Goal: Check status: Check status

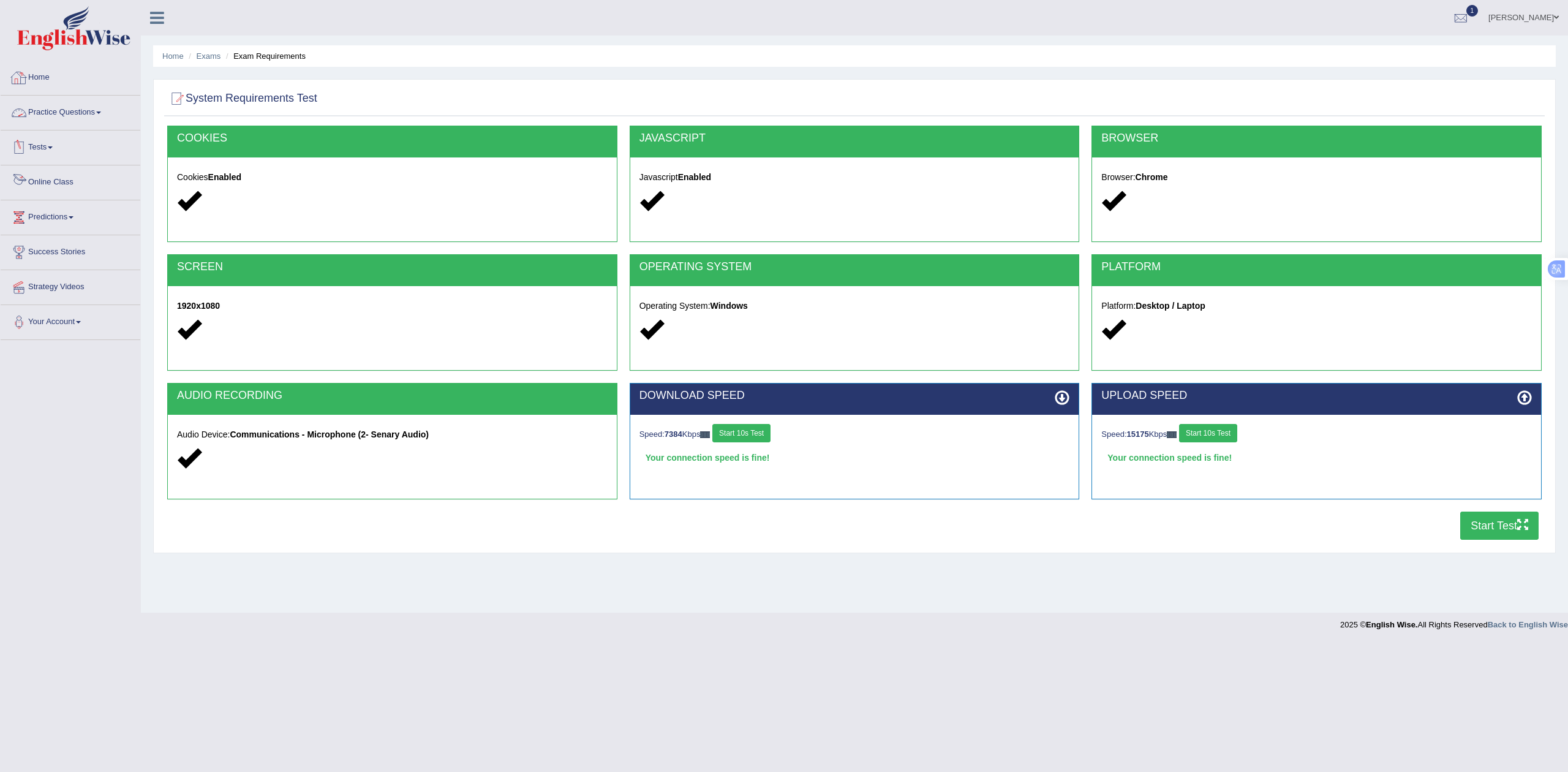
click at [47, 140] on link "Tests" at bounding box center [70, 146] width 139 height 31
click at [48, 217] on link "History" at bounding box center [80, 219] width 115 height 22
